Goal: Navigation & Orientation: Go to known website

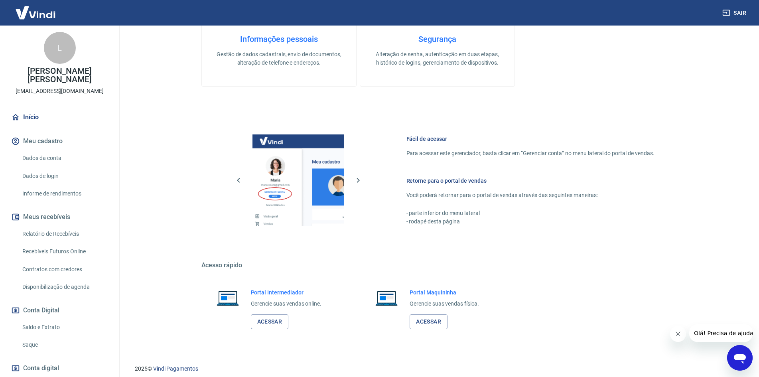
scroll to position [245, 0]
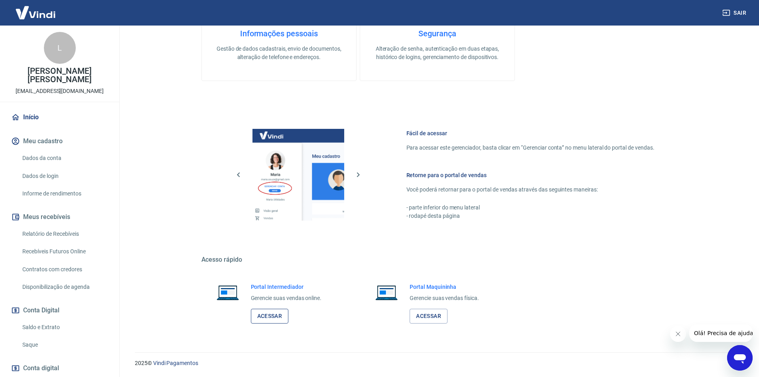
click at [269, 316] on link "Acessar" at bounding box center [270, 316] width 38 height 15
